Goal: Information Seeking & Learning: Learn about a topic

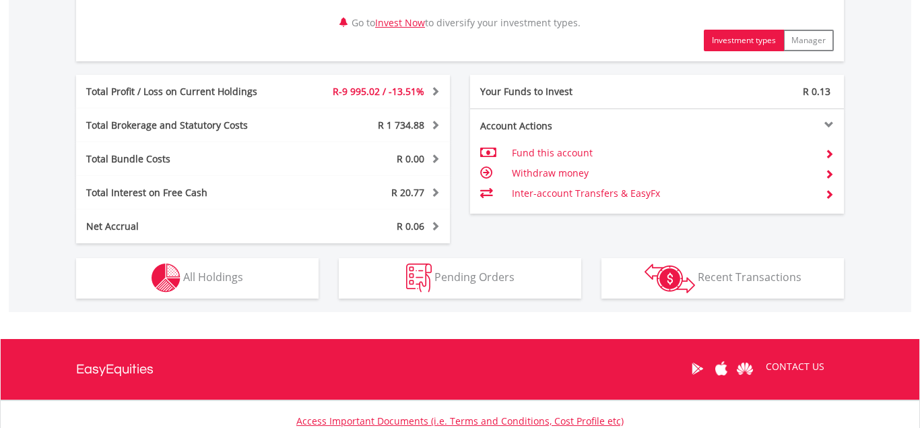
scroll to position [728, 0]
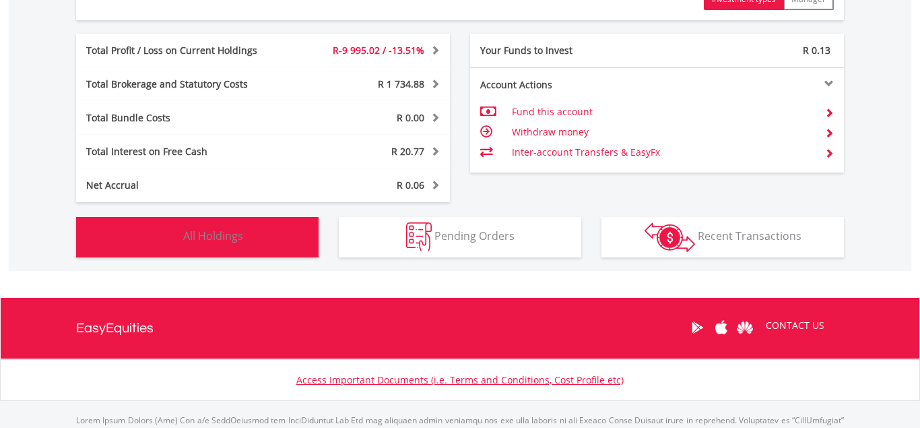
click at [201, 243] on span "All Holdings" at bounding box center [213, 235] width 60 height 15
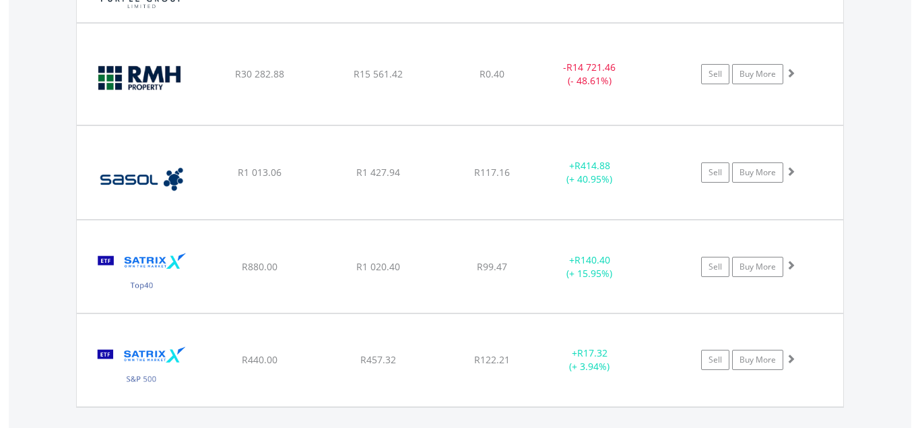
scroll to position [1166, 0]
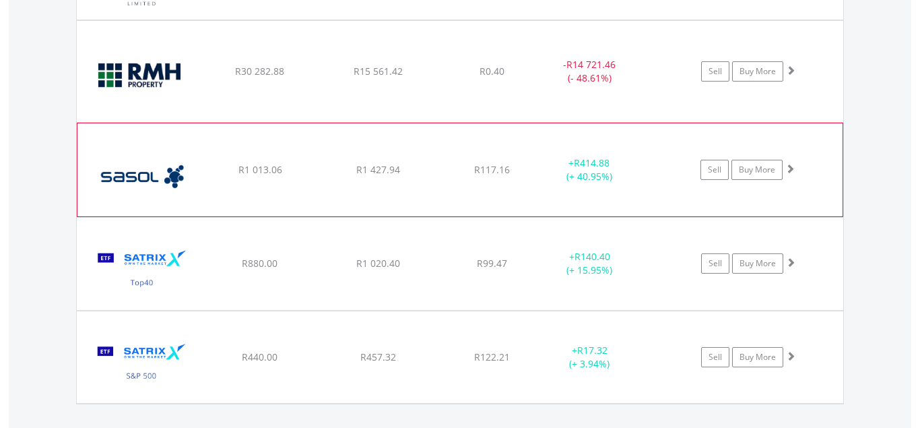
click at [388, 181] on div "﻿ Sasol Limited R1 013.06 R1 427.94 R117.16 + R414.88 (+ 40.95%) Sell Buy More" at bounding box center [459, 169] width 765 height 93
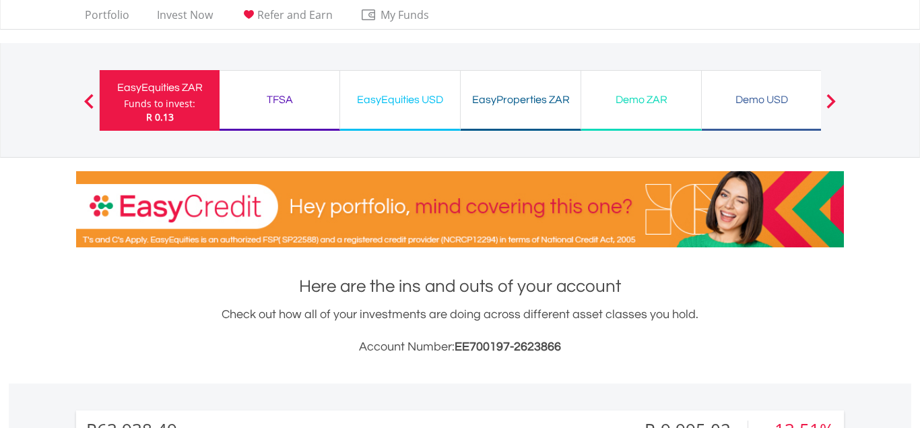
scroll to position [0, 0]
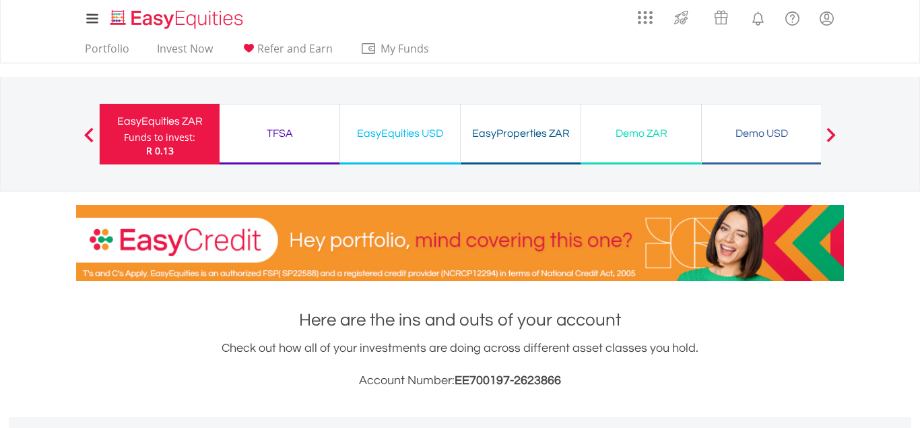
click at [636, 133] on div "Demo ZAR" at bounding box center [642, 133] width 104 height 19
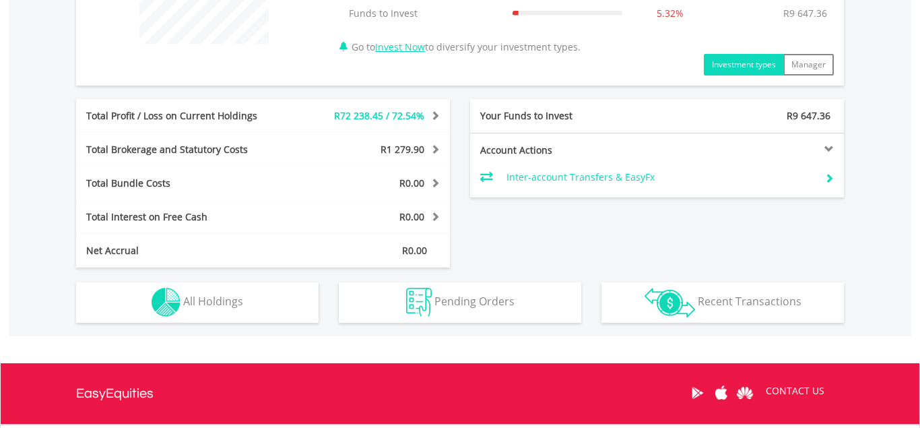
scroll to position [610, 0]
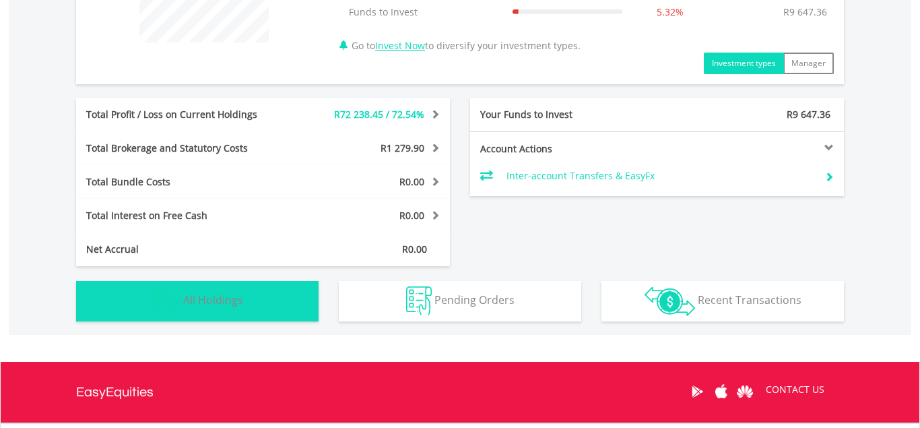
click at [249, 292] on button "Holdings All Holdings" at bounding box center [197, 301] width 243 height 40
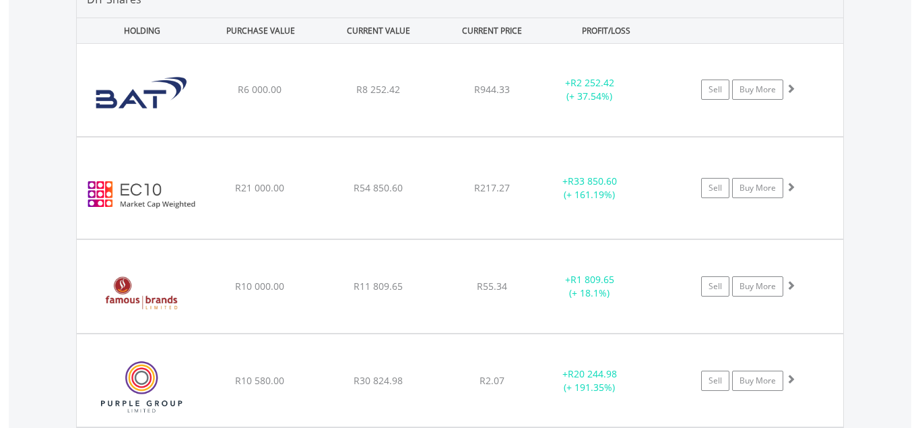
scroll to position [998, 0]
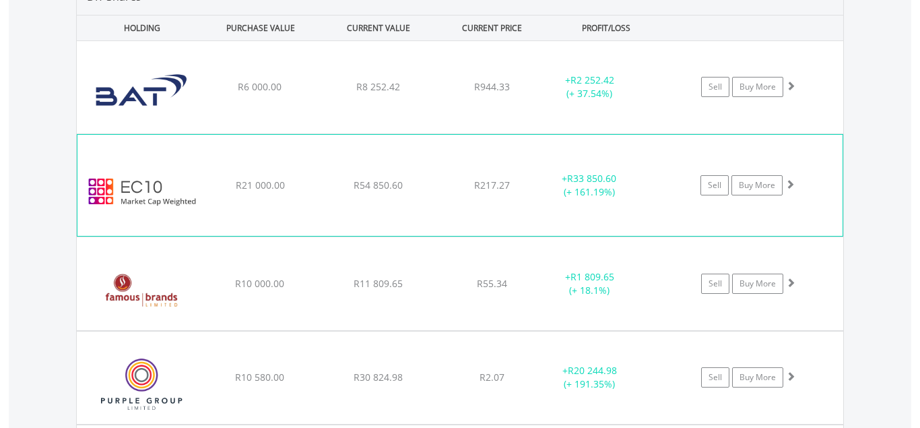
click at [517, 192] on div "﻿ EasyCrypto 10 R21 000.00 R54 850.60 R217.27 + R33 850.60 (+ 161.19%) Sell Buy…" at bounding box center [459, 185] width 765 height 101
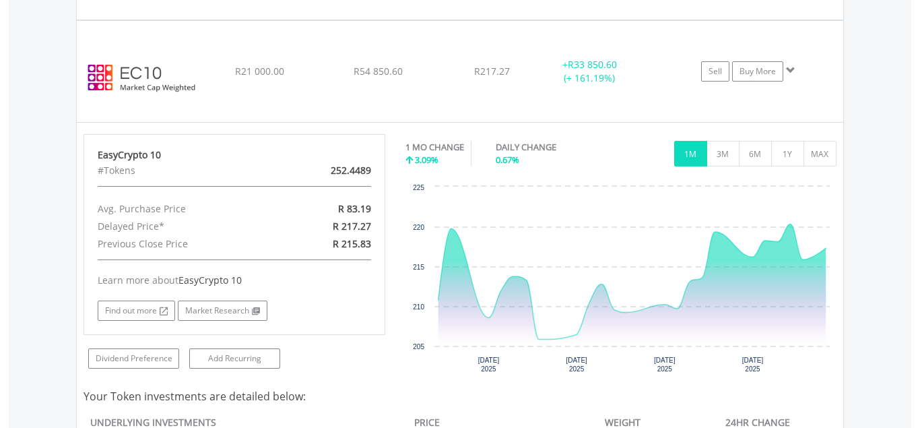
scroll to position [1120, 0]
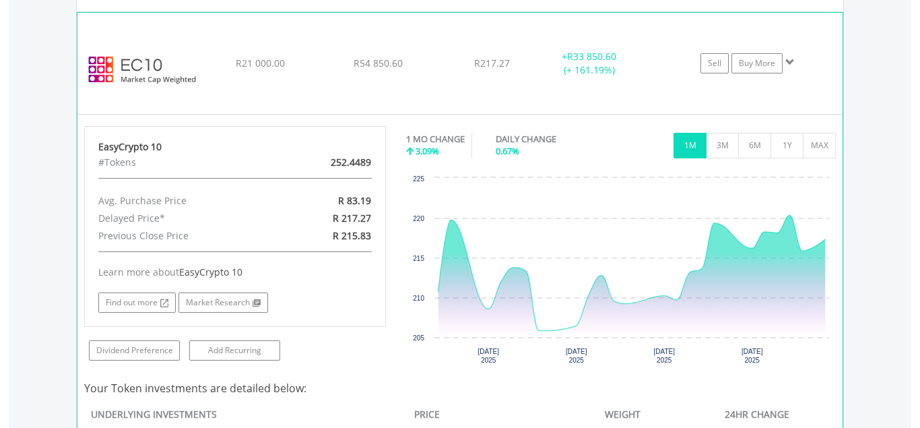
click at [513, 78] on div "﻿ EasyCrypto 10 R21 000.00 R54 850.60 R217.27 + R33 850.60 (+ 161.19%) Sell Buy…" at bounding box center [459, 63] width 765 height 101
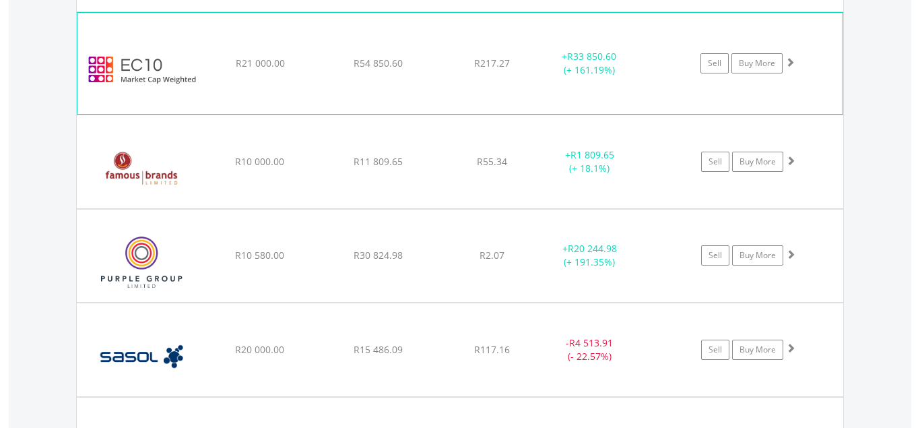
click at [513, 78] on div "﻿ EasyCrypto 10 R21 000.00 R54 850.60 R217.27 + R33 850.60 (+ 161.19%) Sell Buy…" at bounding box center [459, 63] width 765 height 101
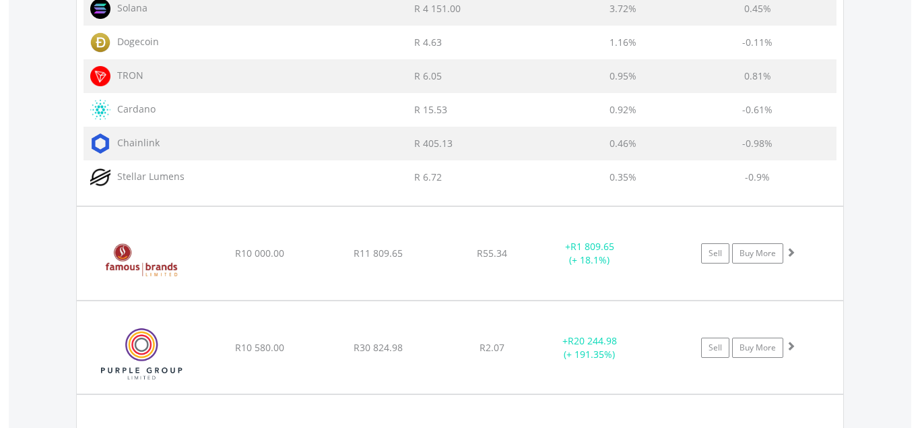
scroll to position [1711, 0]
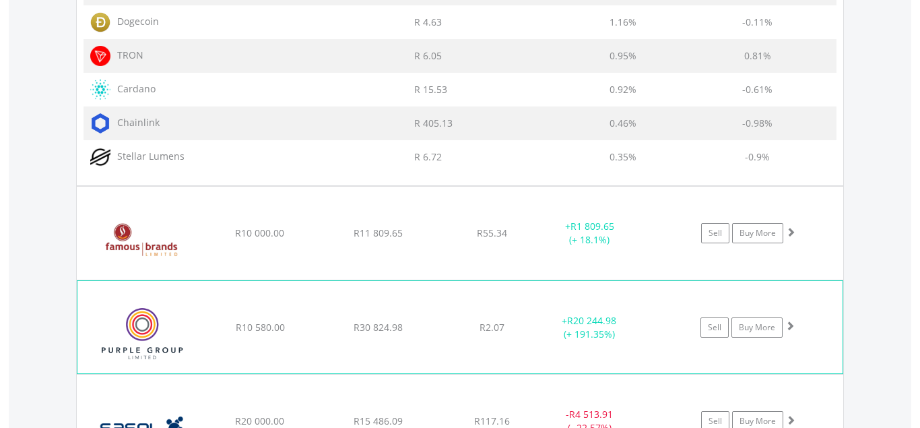
click at [520, 349] on div "﻿ Purple Group Limited R10 580.00 R30 824.98 R2.07 + R20 244.98 (+ 191.35%) Sel…" at bounding box center [459, 327] width 765 height 92
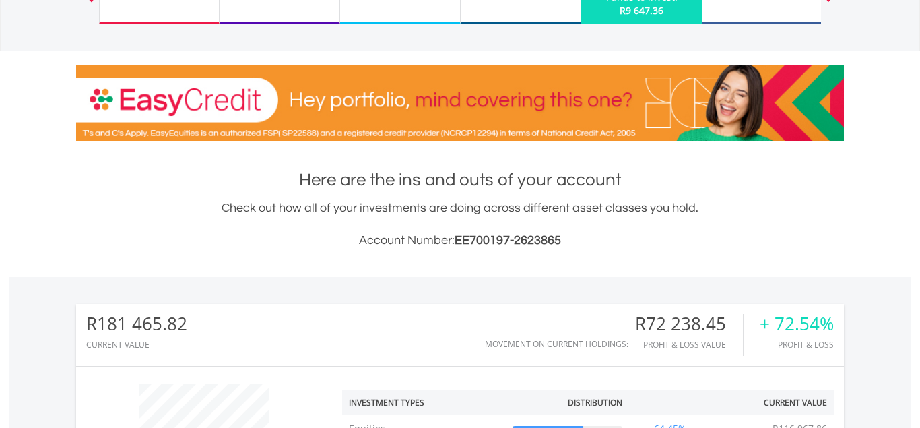
scroll to position [0, 0]
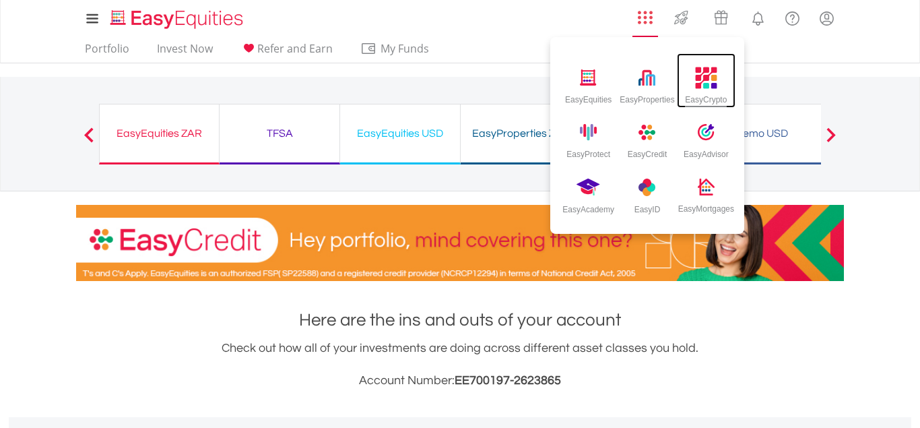
click at [701, 81] on img at bounding box center [706, 78] width 22 height 22
